Goal: Check status

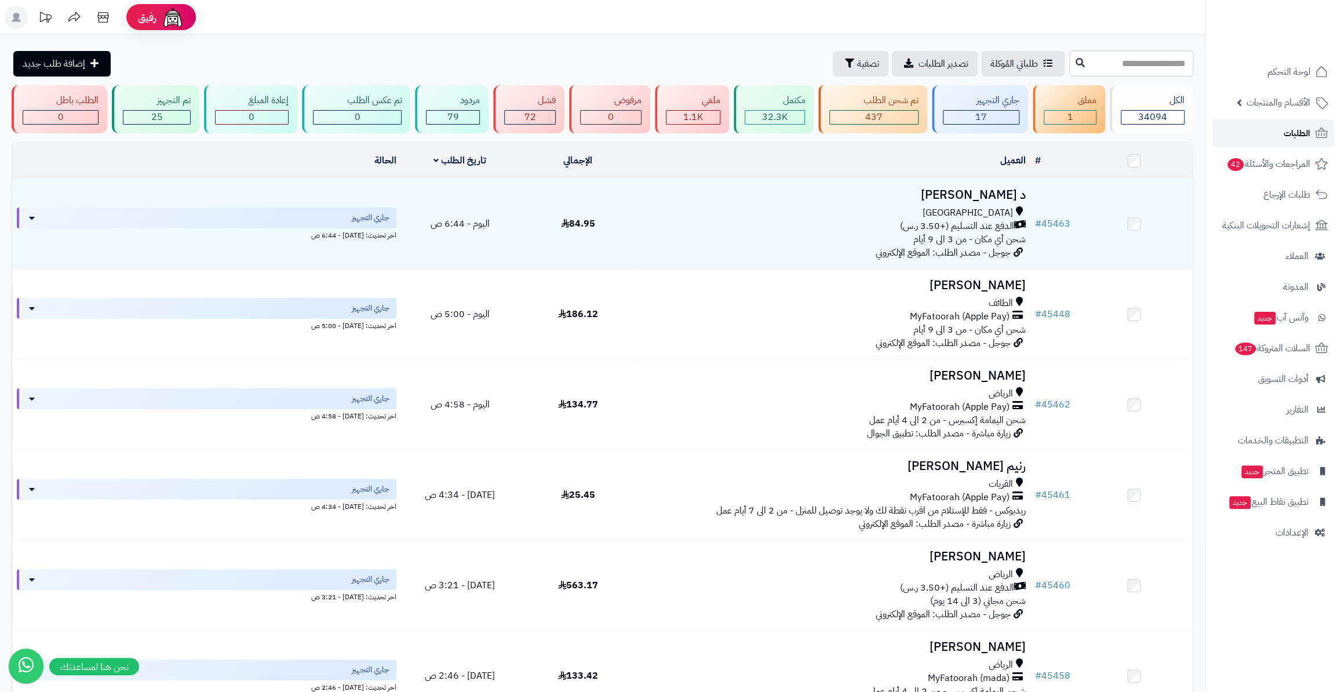
click at [1279, 131] on link "الطلبات" at bounding box center [1273, 133] width 122 height 28
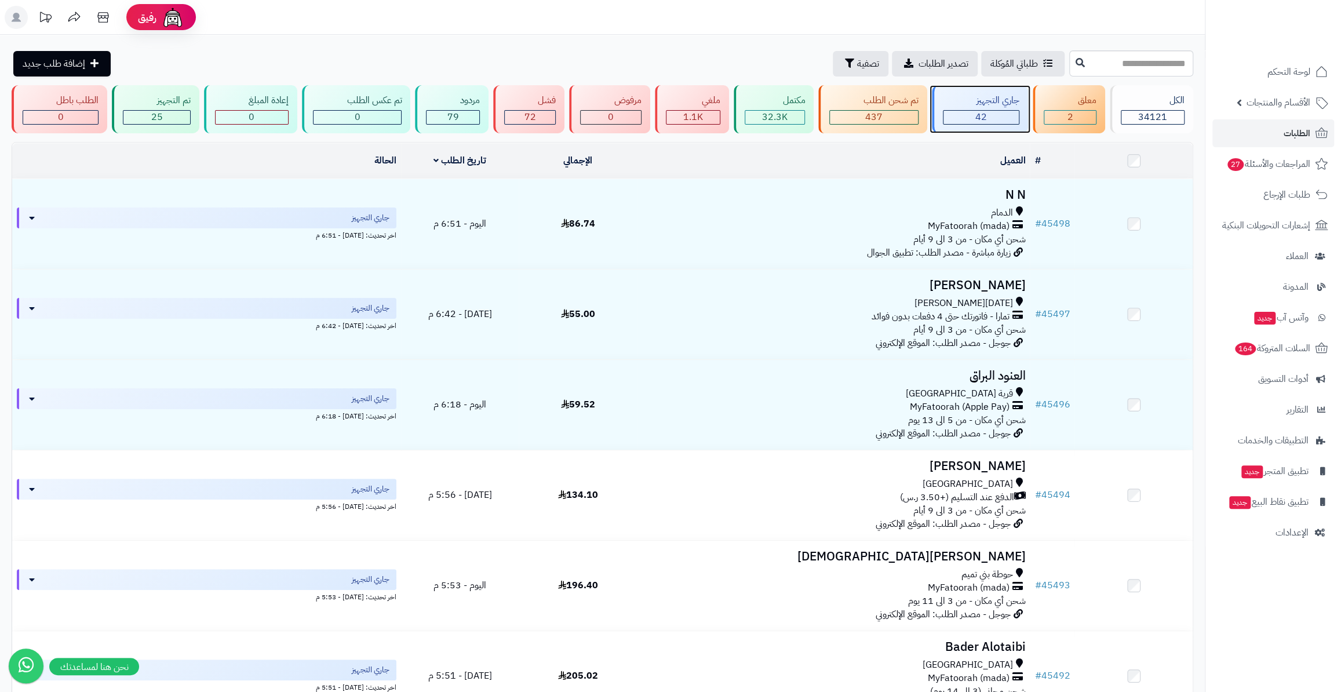
click at [985, 94] on div "جاري التجهيز" at bounding box center [981, 100] width 76 height 13
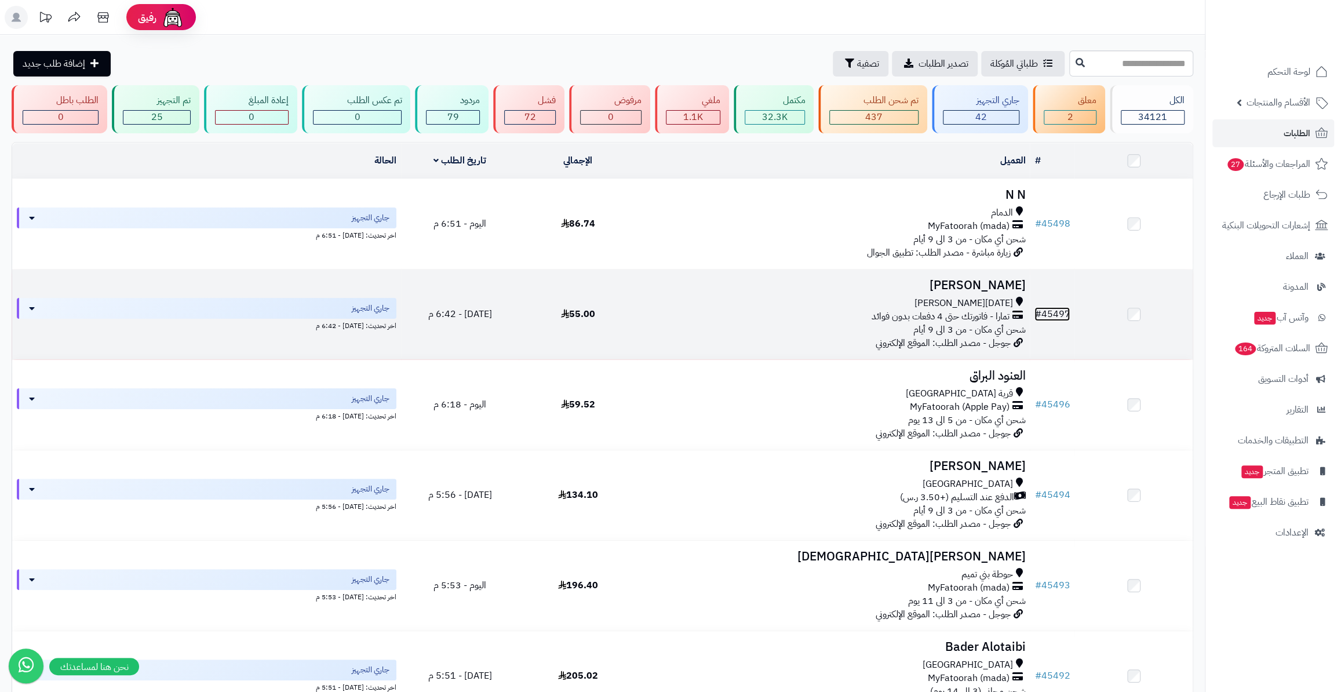
click at [1067, 313] on link "# 45497" at bounding box center [1051, 314] width 35 height 14
